Goal: Task Accomplishment & Management: Check status

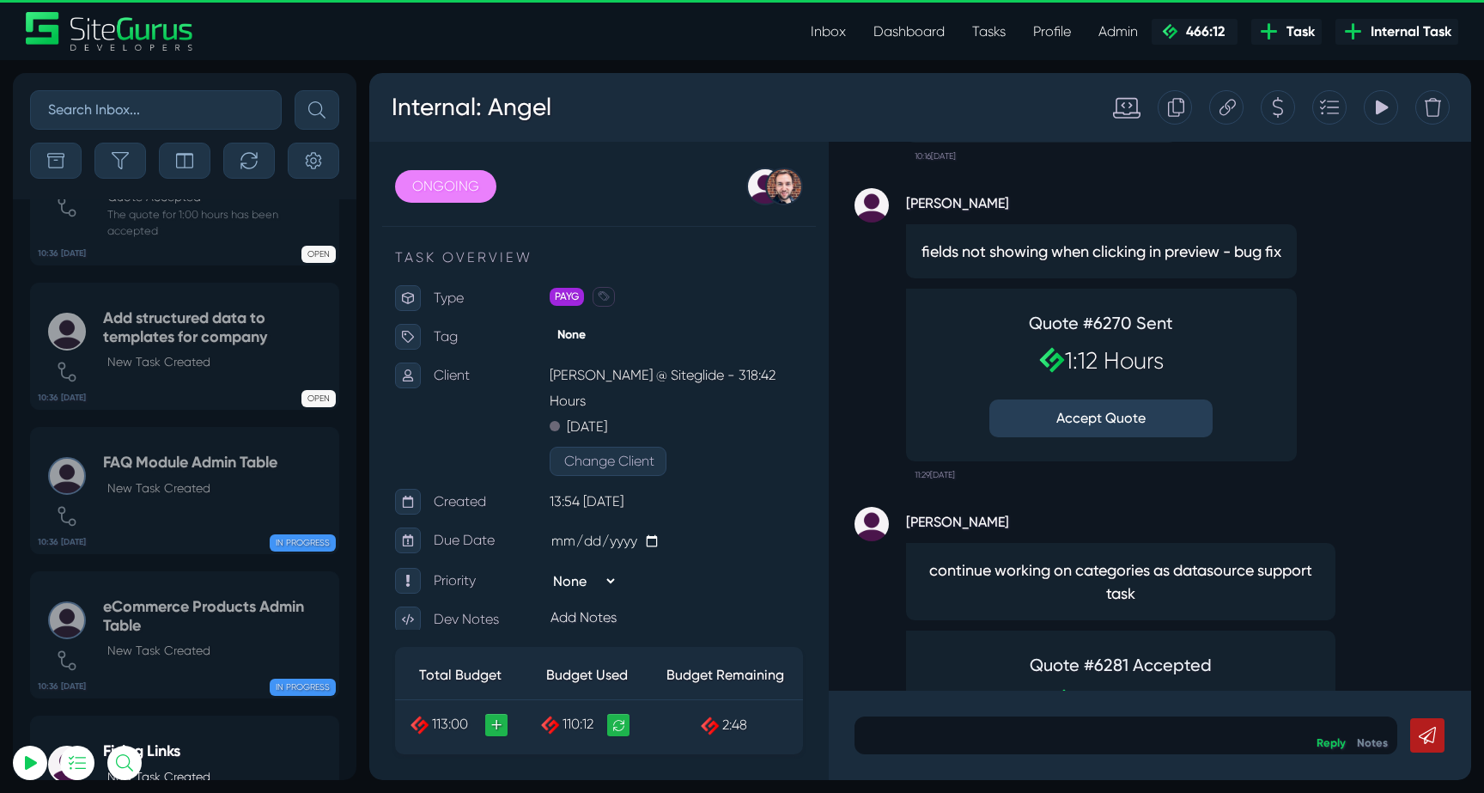
scroll to position [-161, 0]
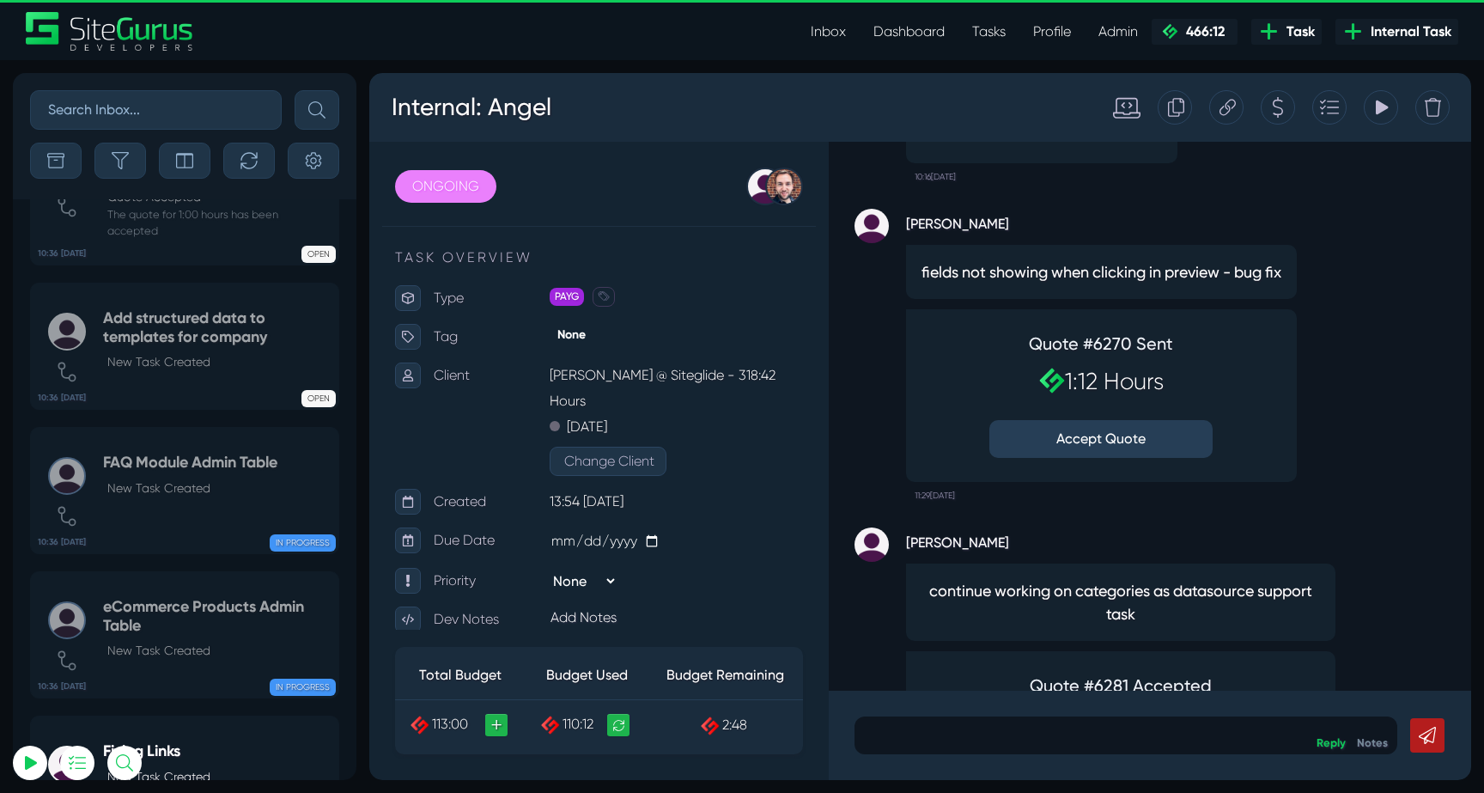
type input "[EMAIL_ADDRESS][DOMAIN_NAME]"
click at [1146, 418] on div ".cls-1{fill-rule:evenodd;fill:url(#linear-gradient);} 0:06 Internal: Angel Tag …" at bounding box center [1150, 416] width 642 height 549
click at [1139, 429] on div ".cls-1{fill-rule:evenodd;fill:url(#linear-gradient);} 0:06 Internal: Angel Tag …" at bounding box center [1150, 416] width 642 height 549
click at [1252, 433] on div "Quote #6270 Sent 1:12 Hours Accept Quote" at bounding box center [1101, 395] width 391 height 172
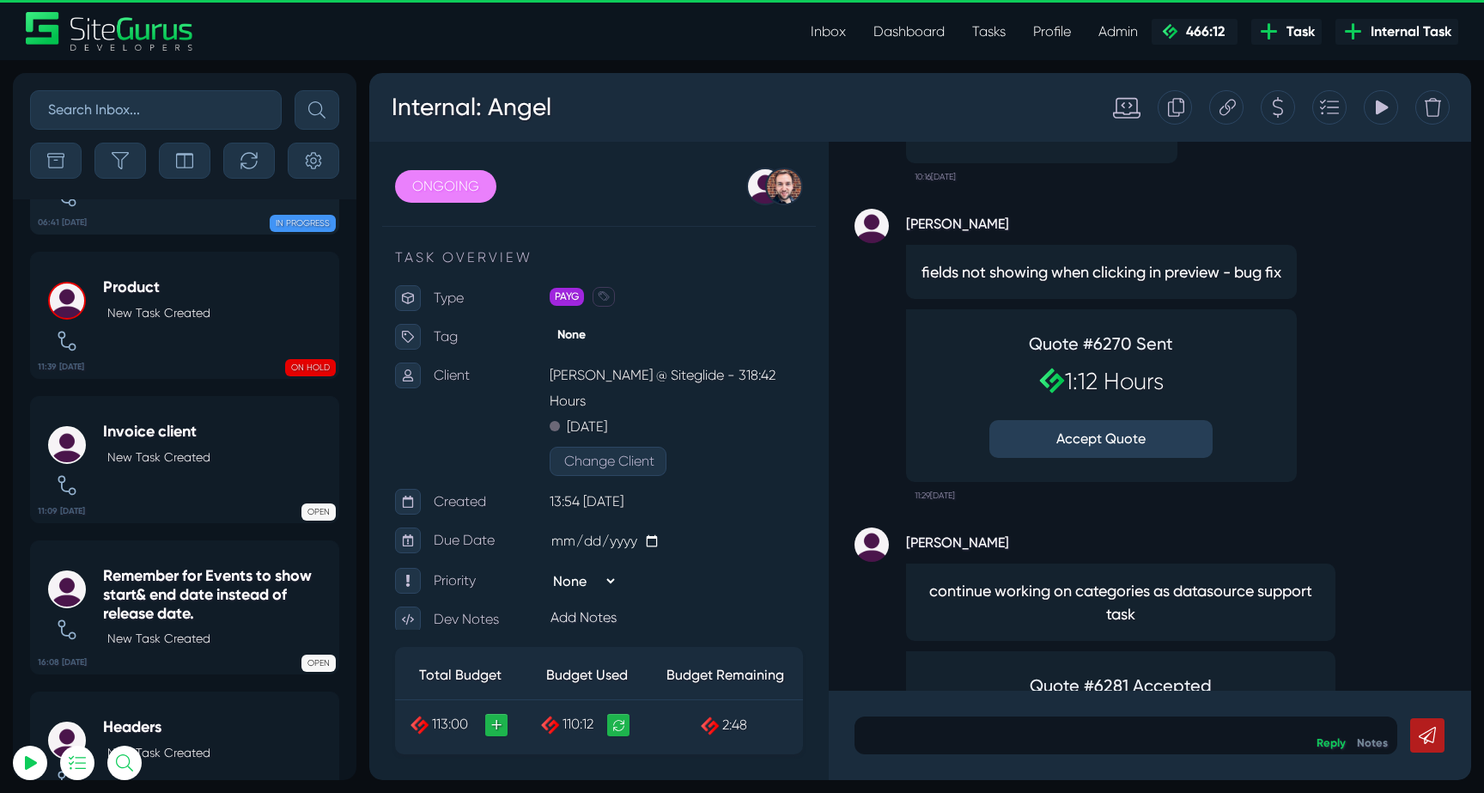
scroll to position [-7006, 0]
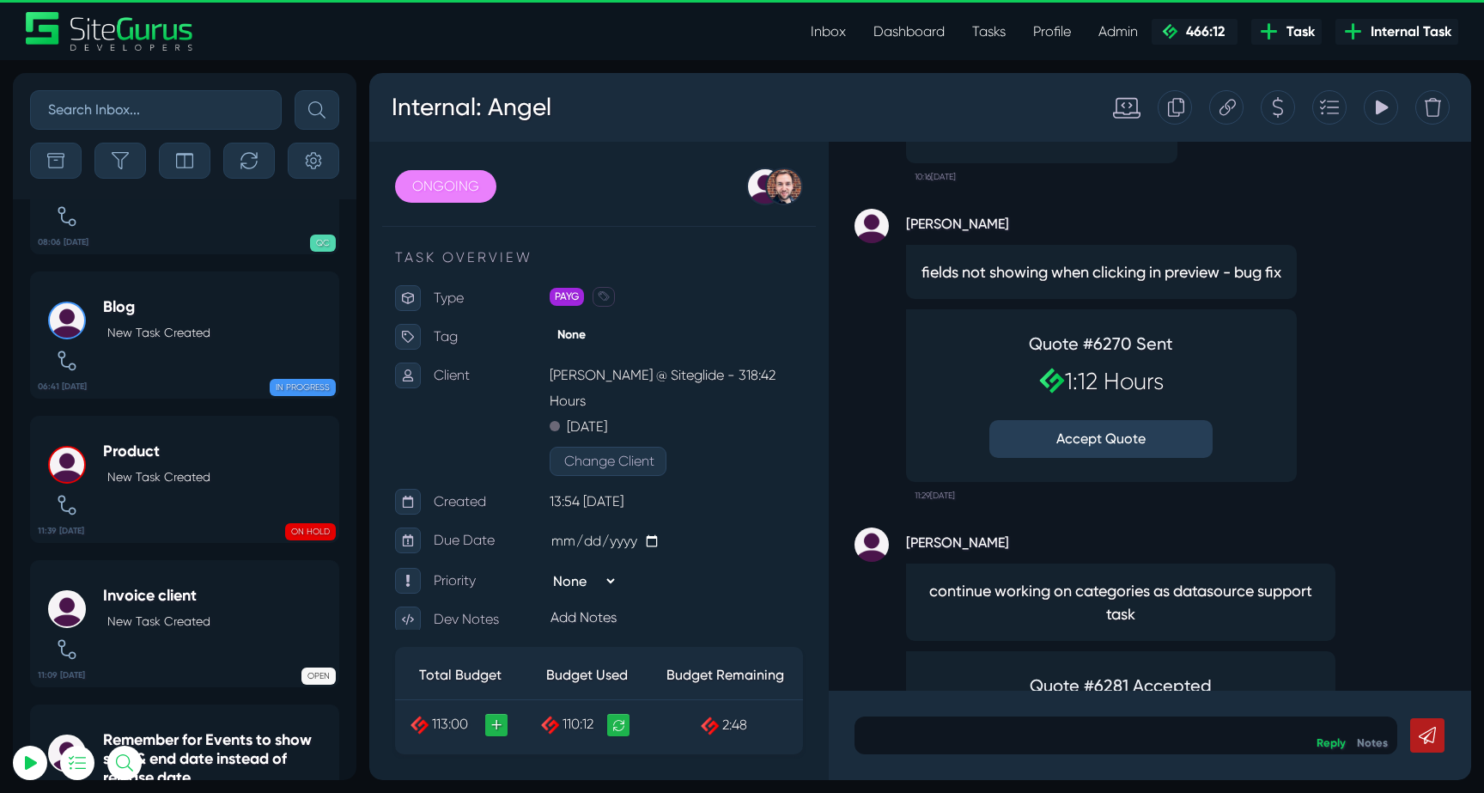
click at [821, 26] on link "Inbox" at bounding box center [828, 32] width 63 height 34
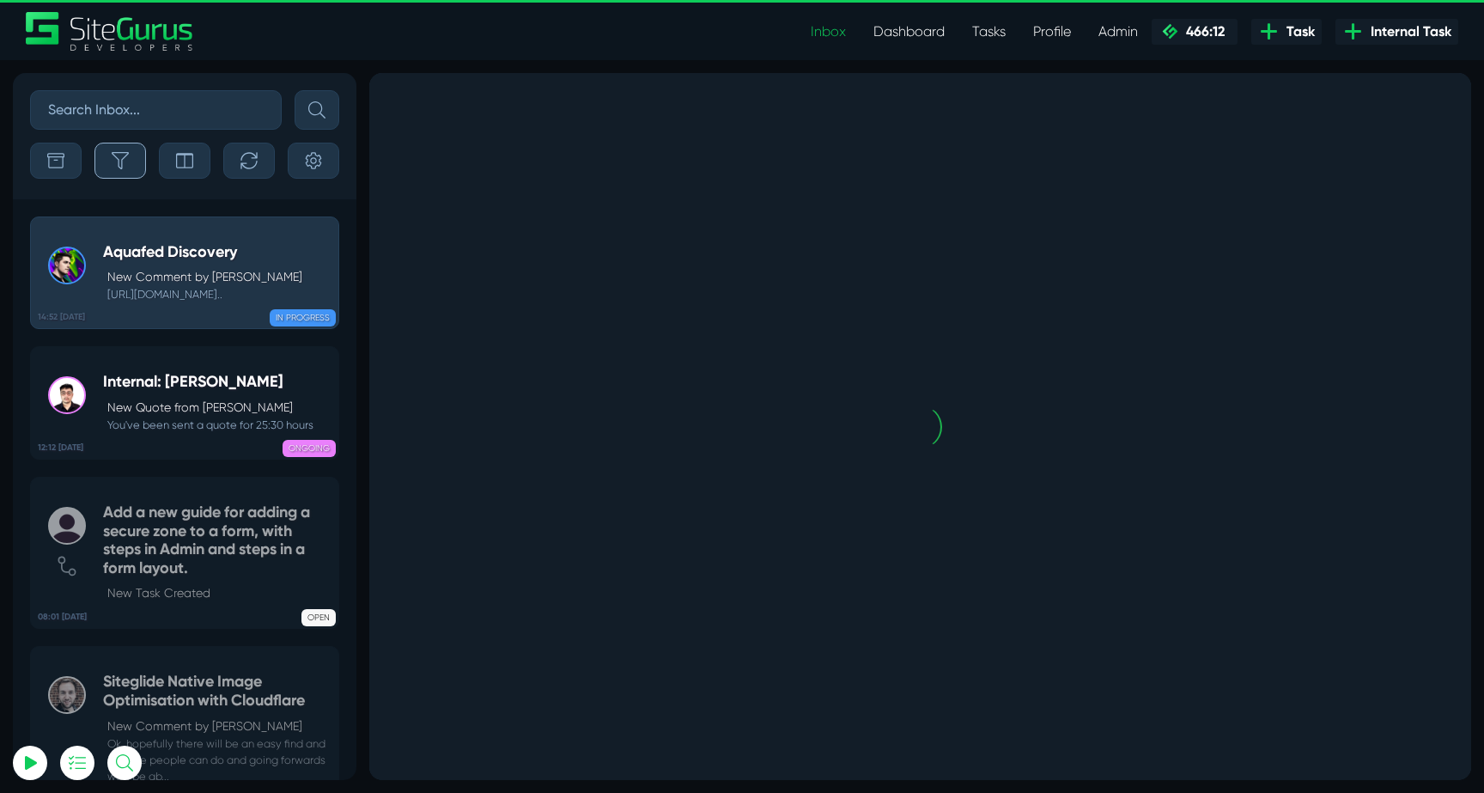
click at [138, 157] on button "button" at bounding box center [120, 161] width 52 height 36
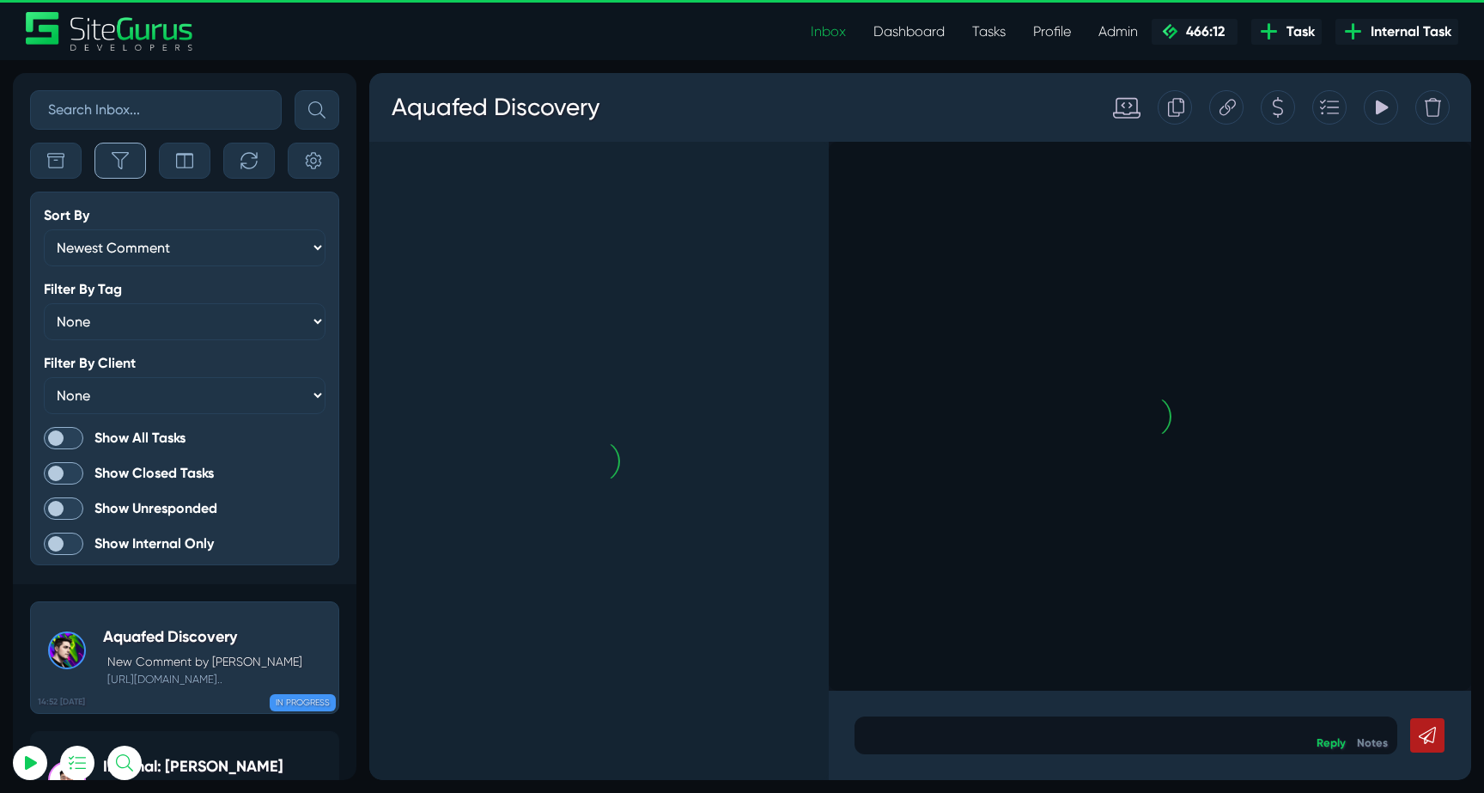
scroll to position [-4424, 0]
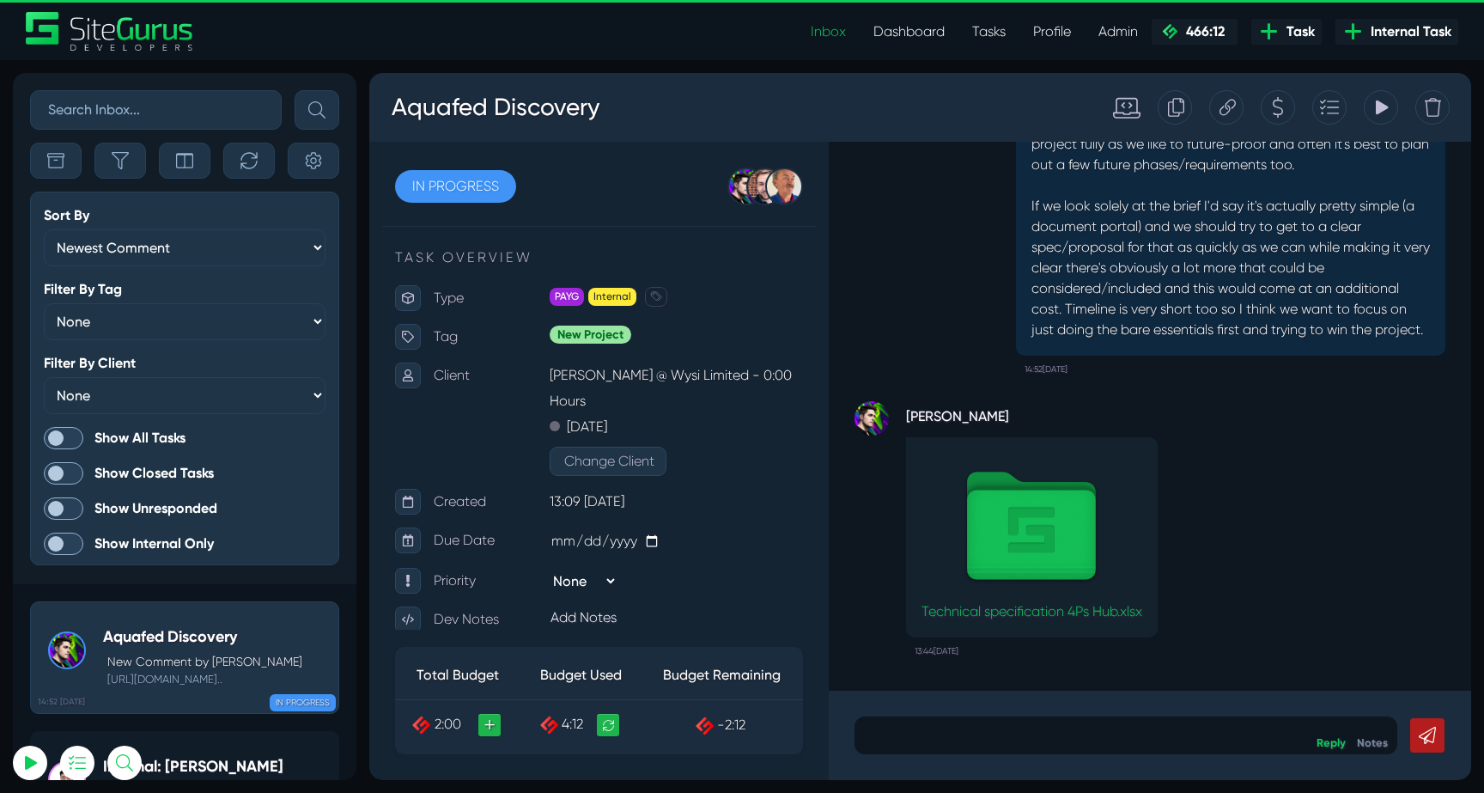
click at [71, 427] on span at bounding box center [64, 438] width 40 height 22
click at [0, 0] on input "Show All Tasks" at bounding box center [0, 0] width 0 height 0
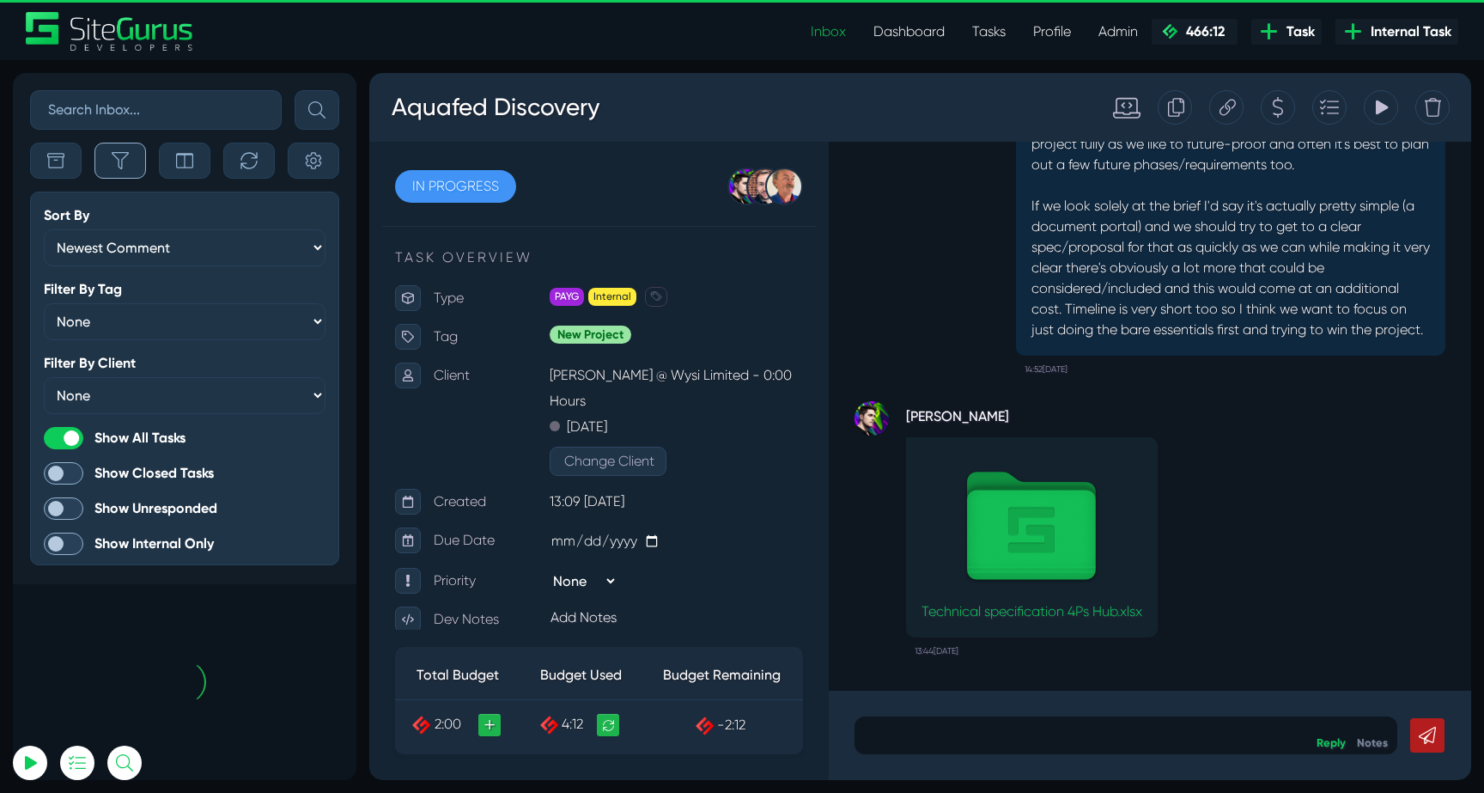
click at [123, 156] on icon "button" at bounding box center [120, 160] width 17 height 17
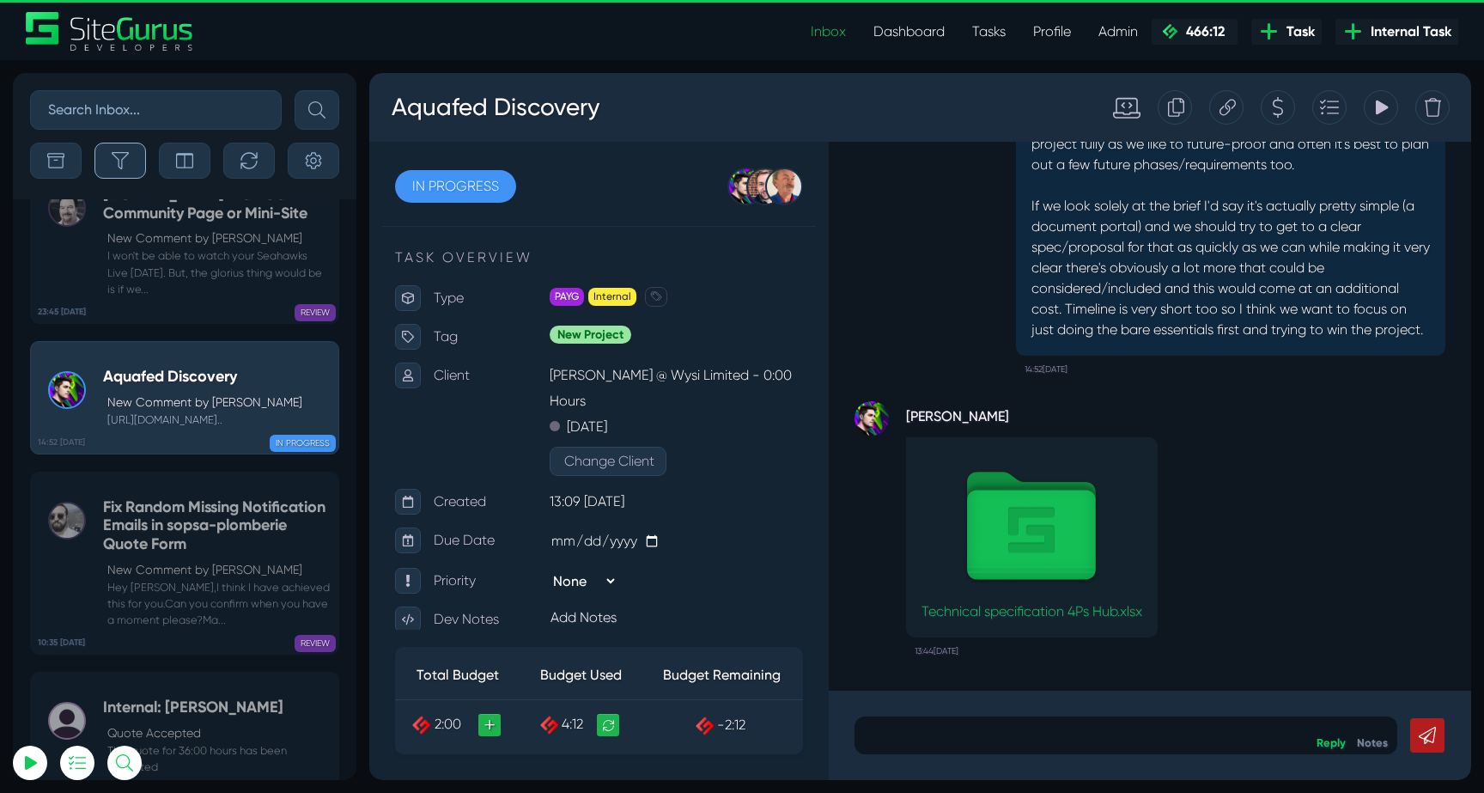
scroll to position [-68086, 0]
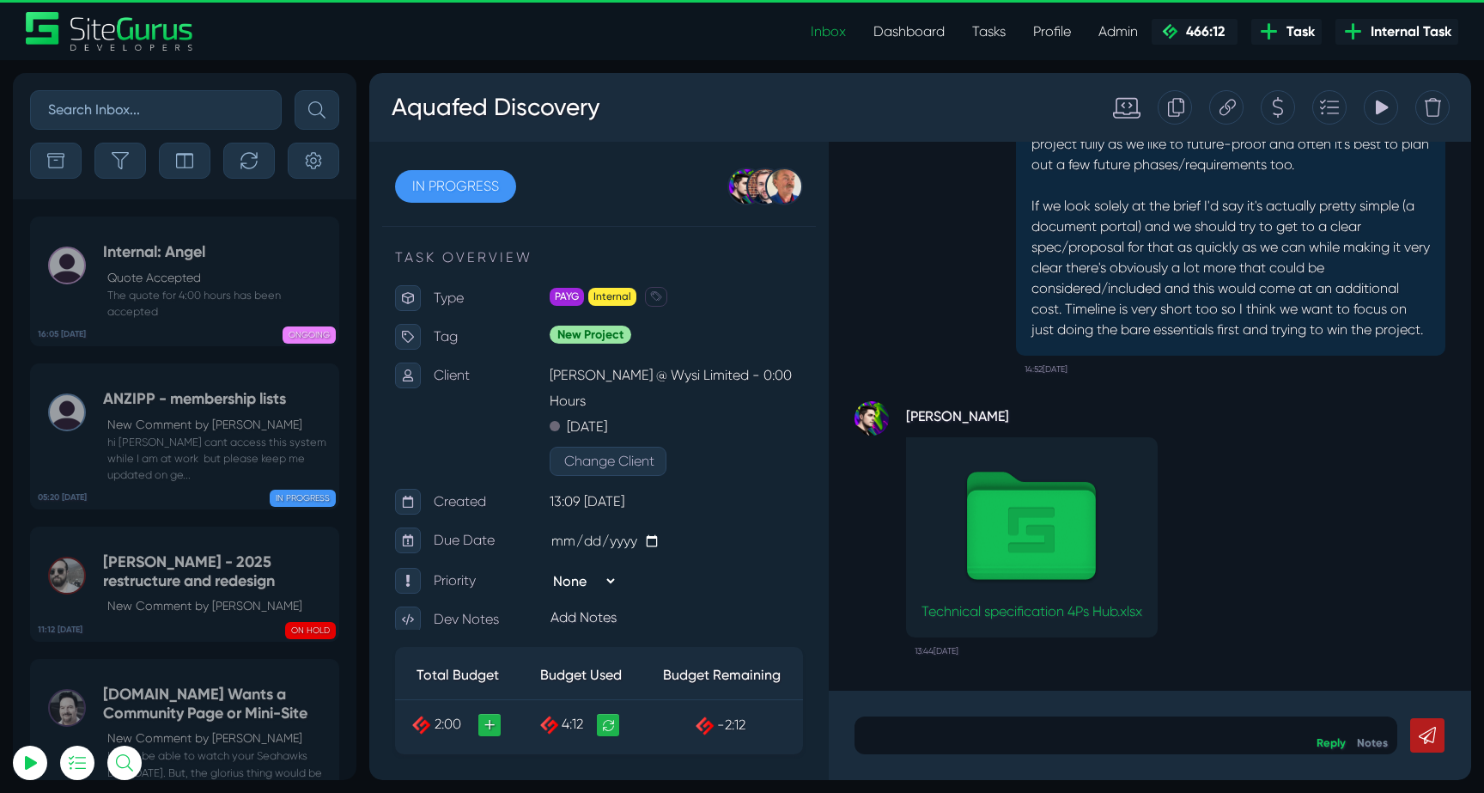
click at [213, 296] on small "The quote for 4:00 hours has been accepted" at bounding box center [216, 303] width 227 height 33
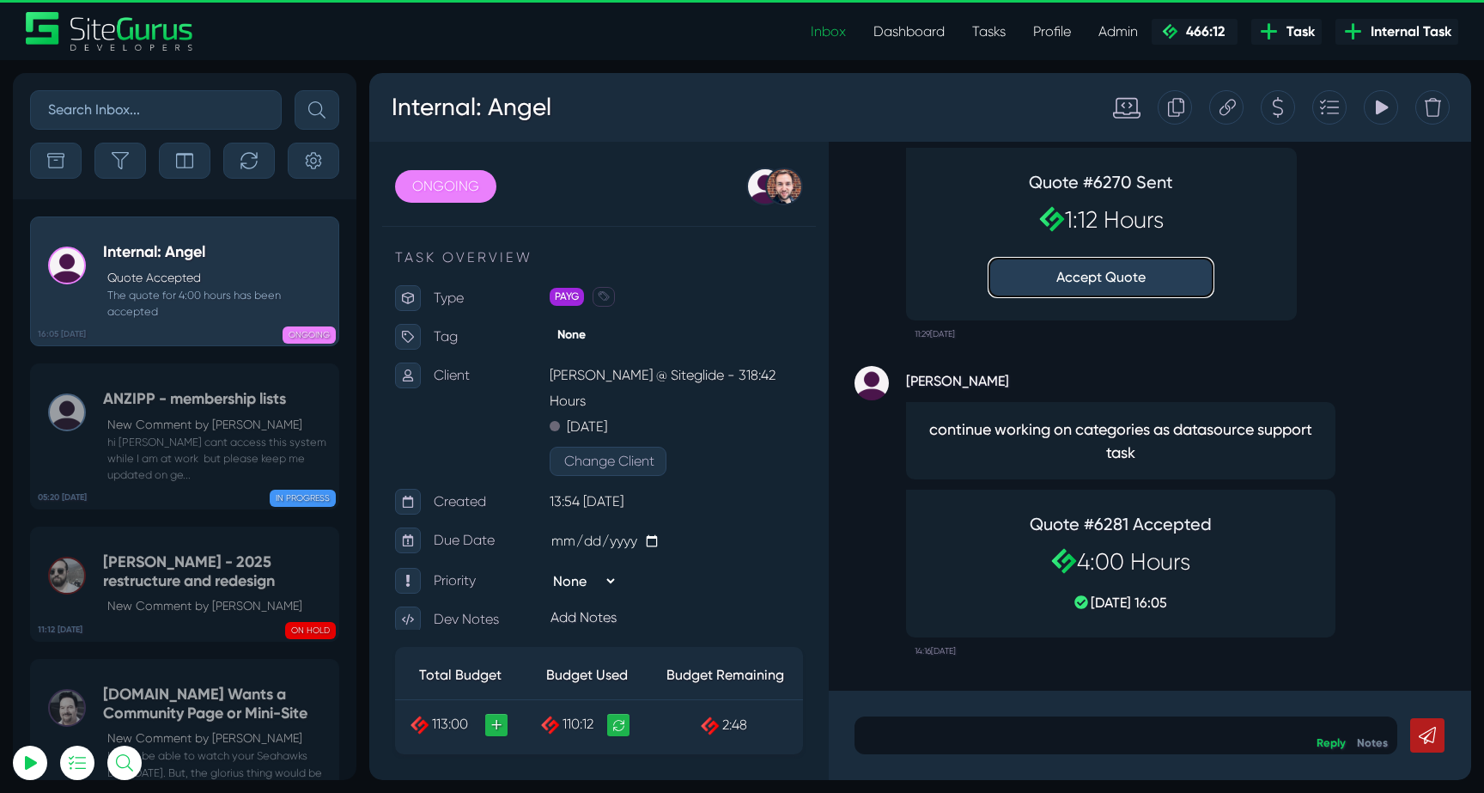
click at [1067, 285] on button "Accept Quote" at bounding box center [1100, 277] width 223 height 38
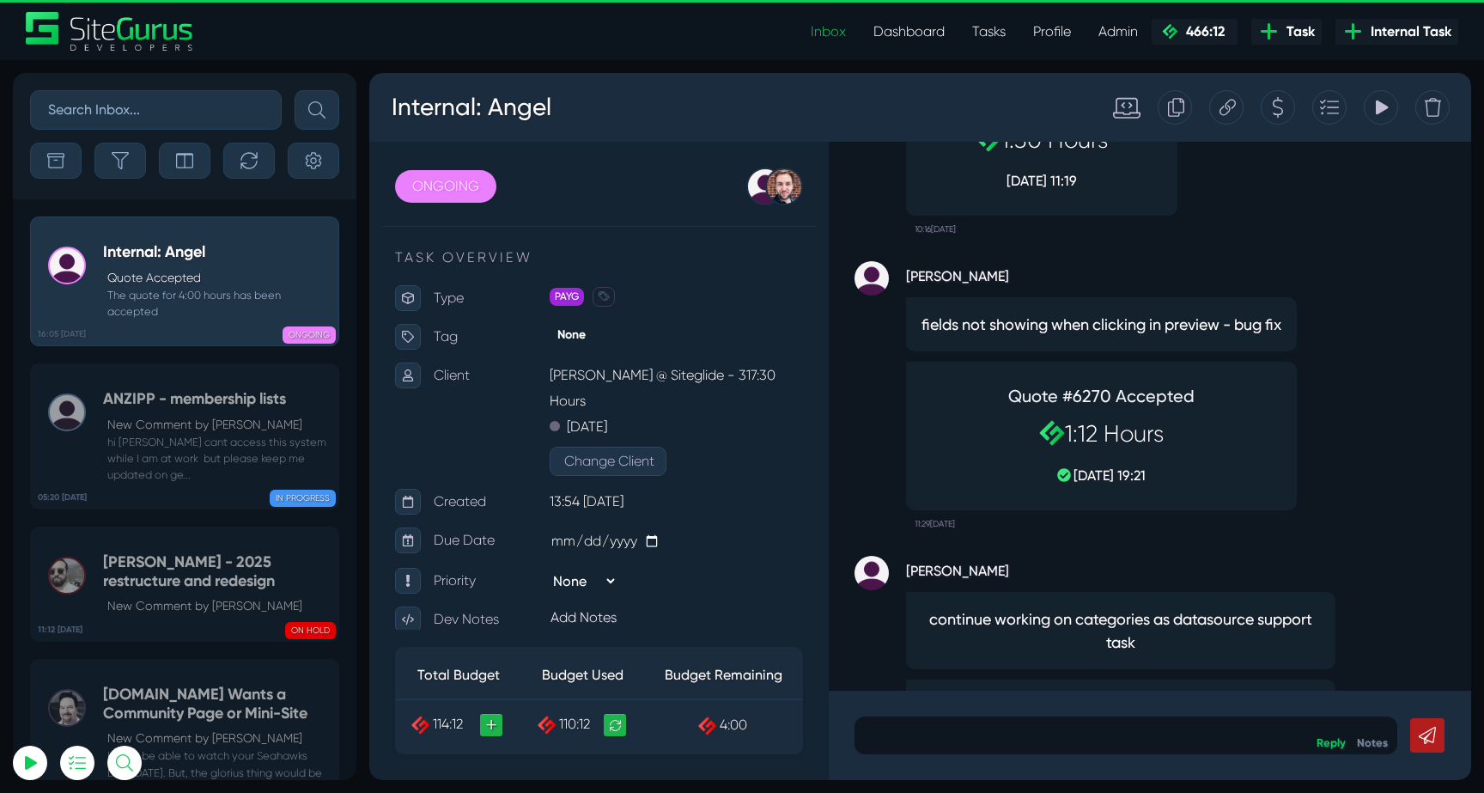
scroll to position [-192, 0]
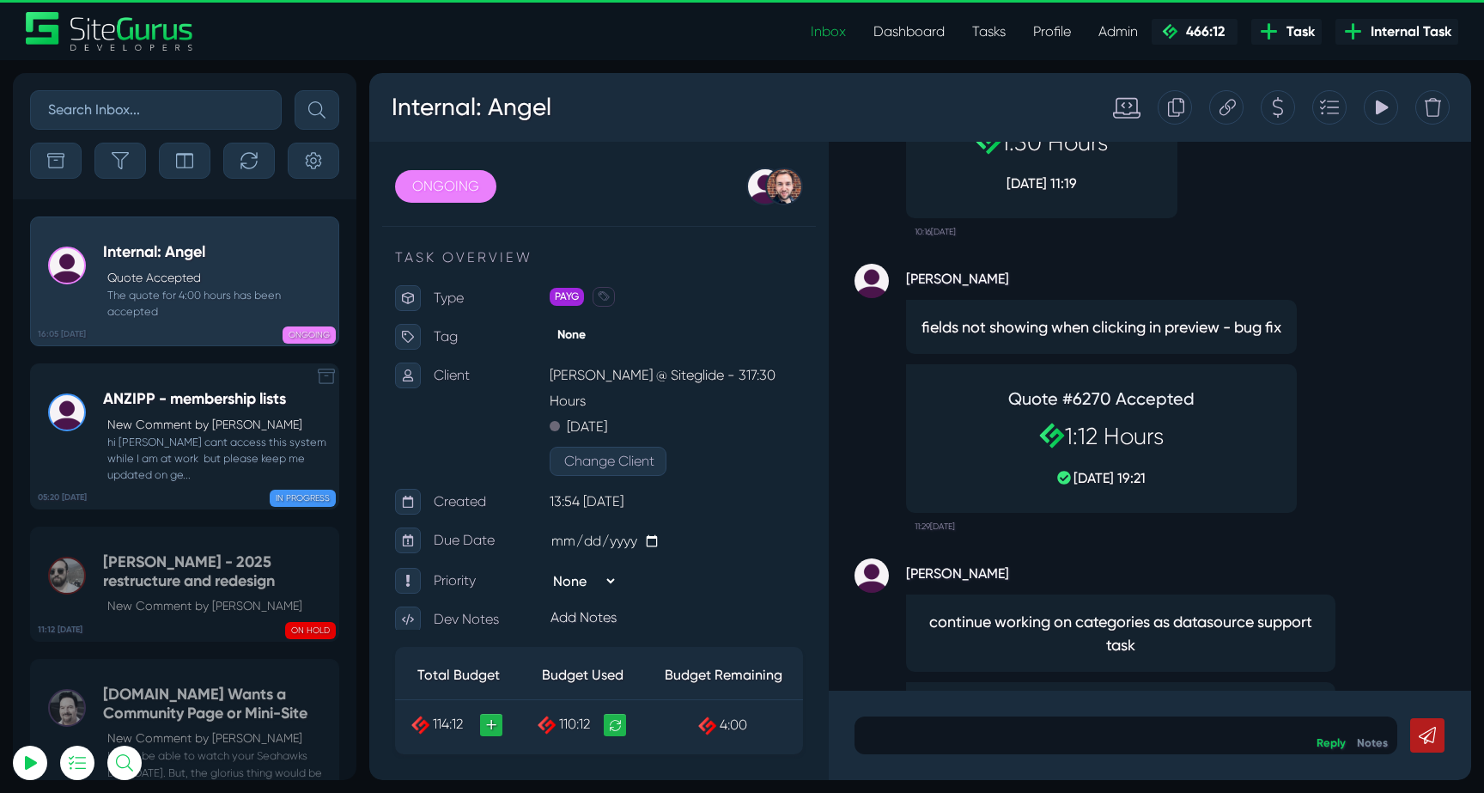
type input "[EMAIL_ADDRESS][DOMAIN_NAME]"
click at [155, 439] on small "hi [PERSON_NAME] cant access this system while I am at work but please keep me …" at bounding box center [216, 459] width 227 height 50
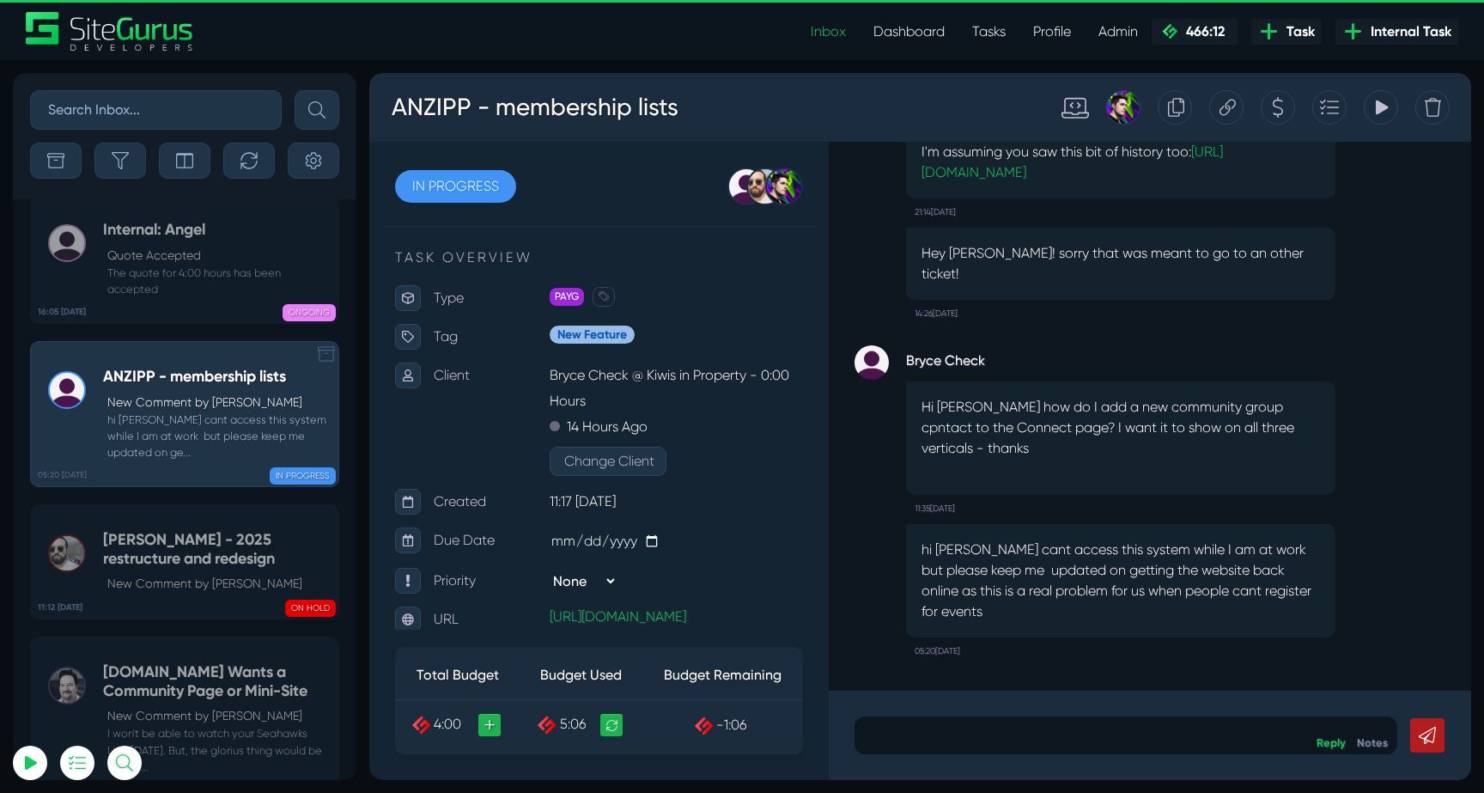
click at [155, 531] on h5 "[PERSON_NAME] - 2025 restructure and redesign" at bounding box center [216, 549] width 227 height 37
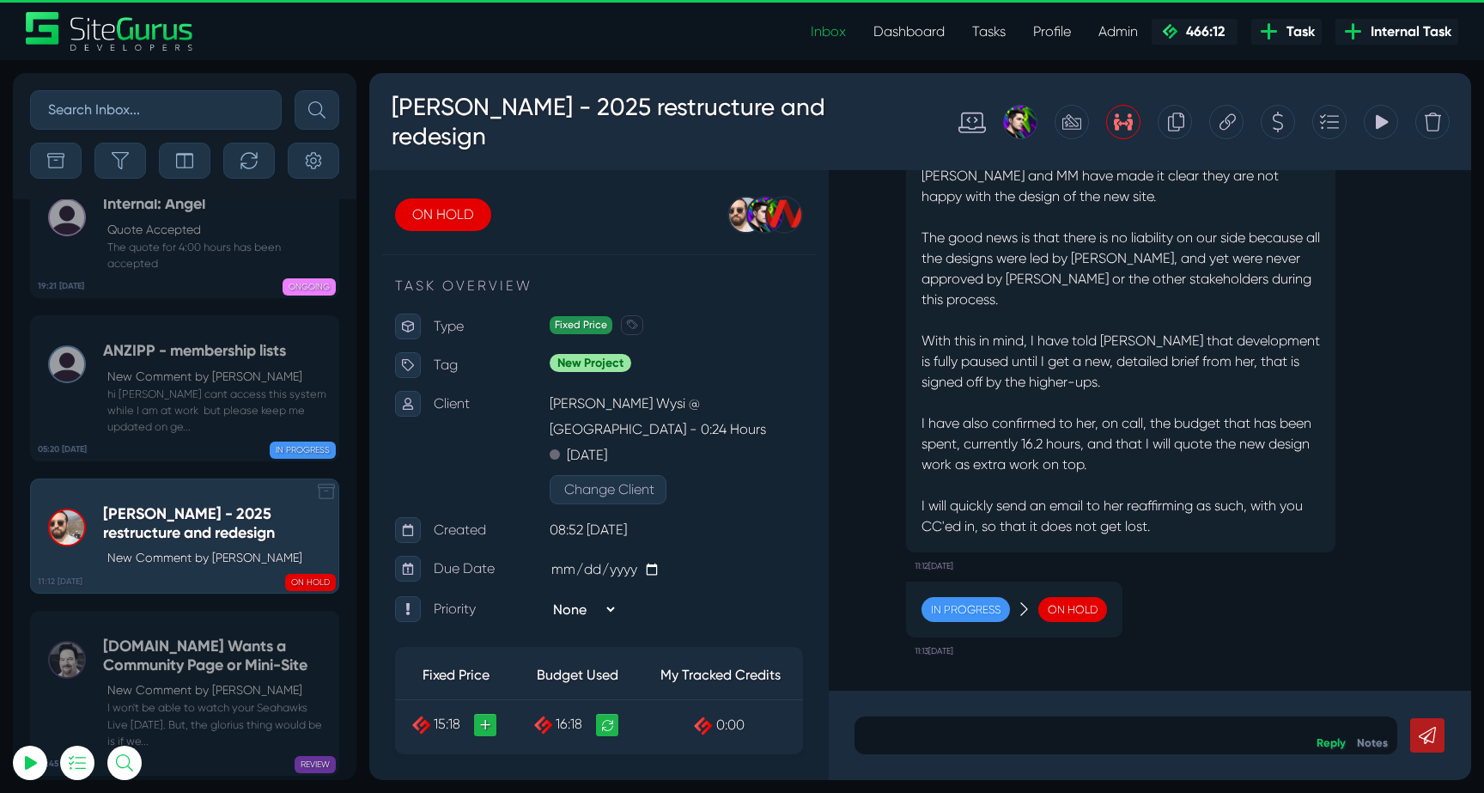
scroll to position [-68086, 0]
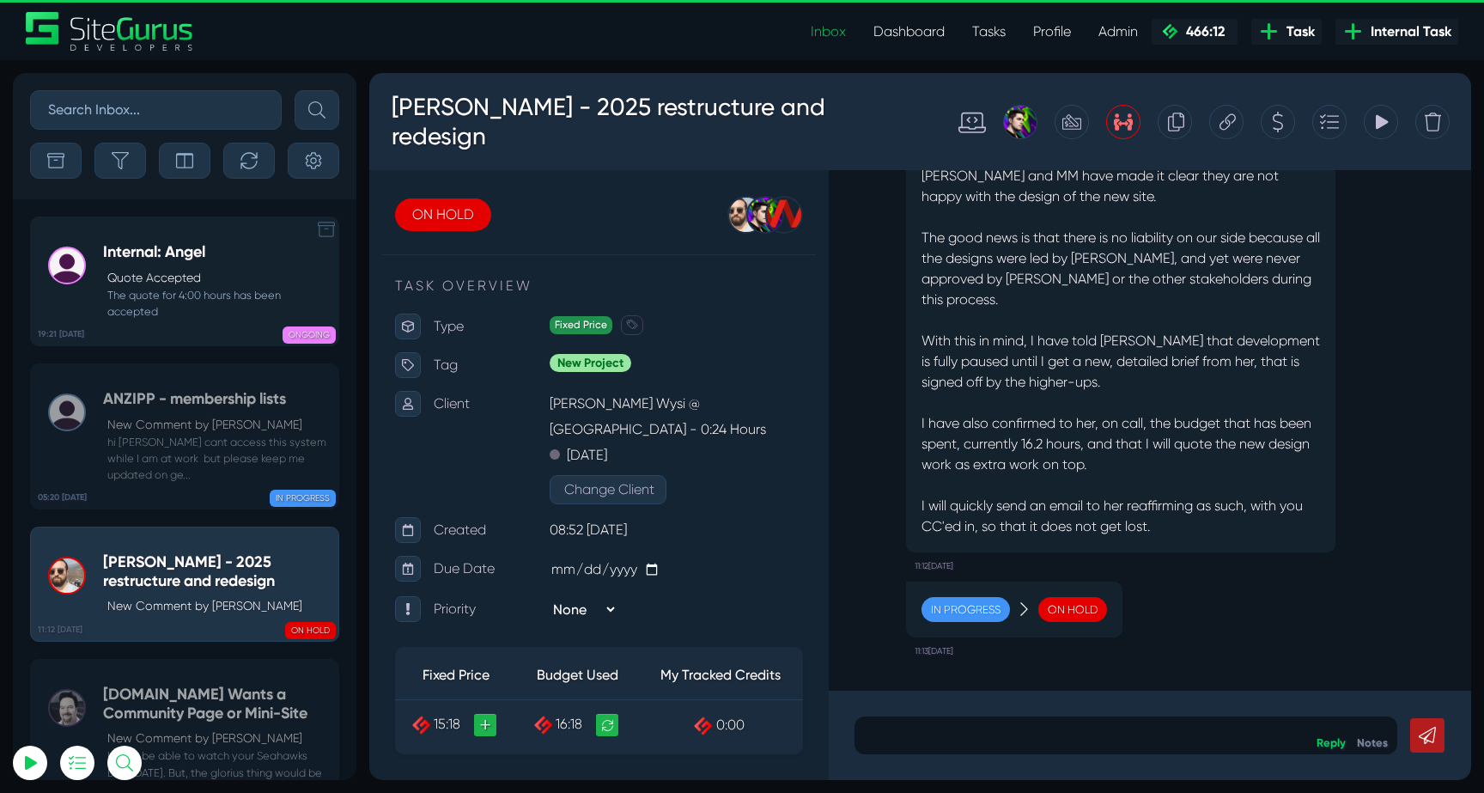
click at [243, 273] on p "Quote Accepted" at bounding box center [218, 278] width 222 height 18
